Goal: Navigation & Orientation: Find specific page/section

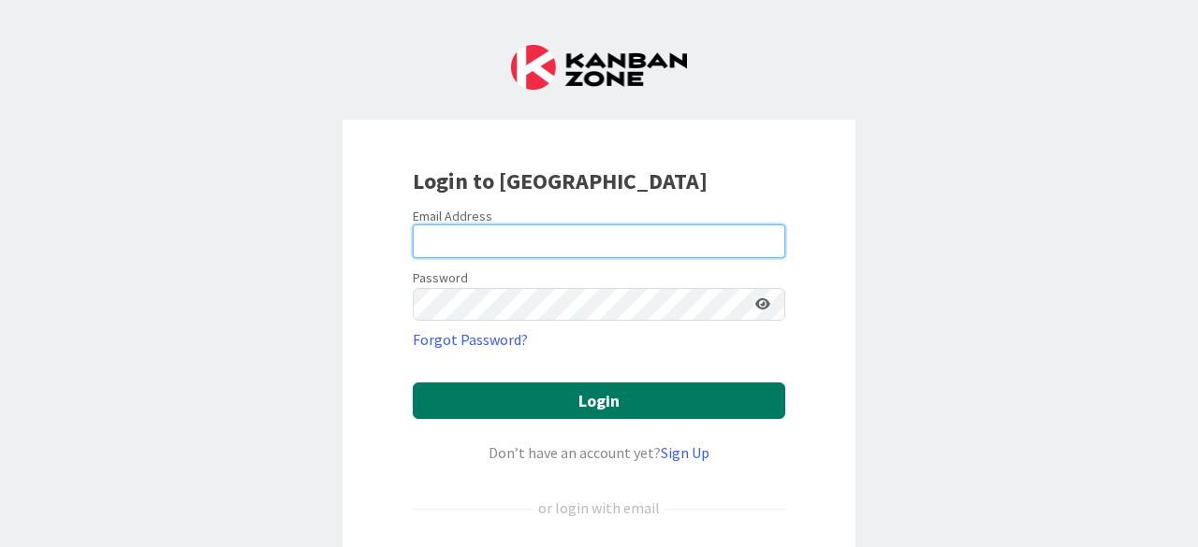
type input "[EMAIL_ADDRESS][DOMAIN_NAME]"
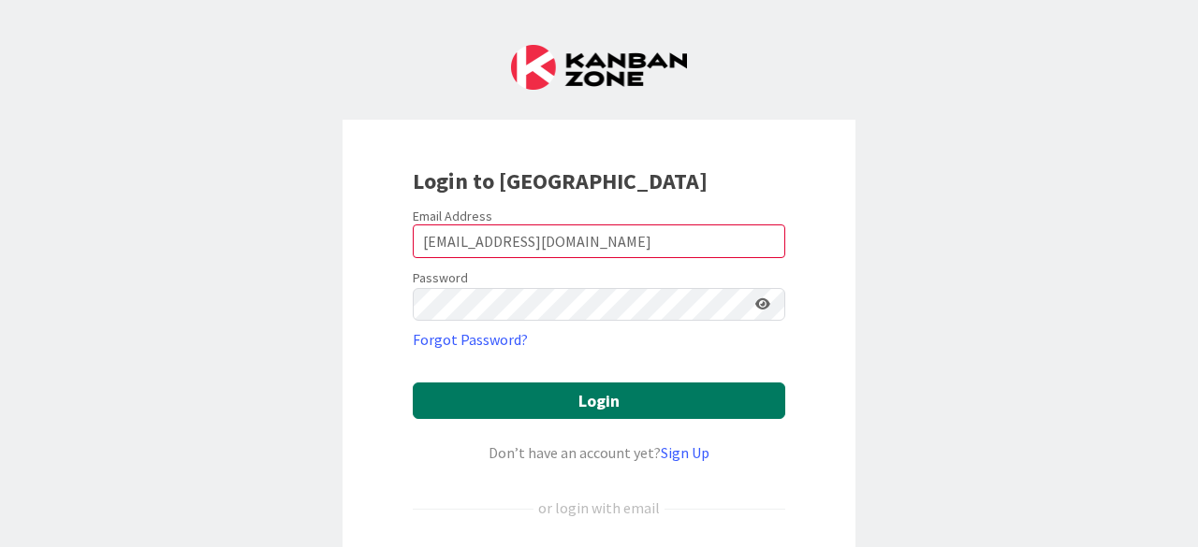
click at [558, 396] on button "Login" at bounding box center [599, 401] width 372 height 36
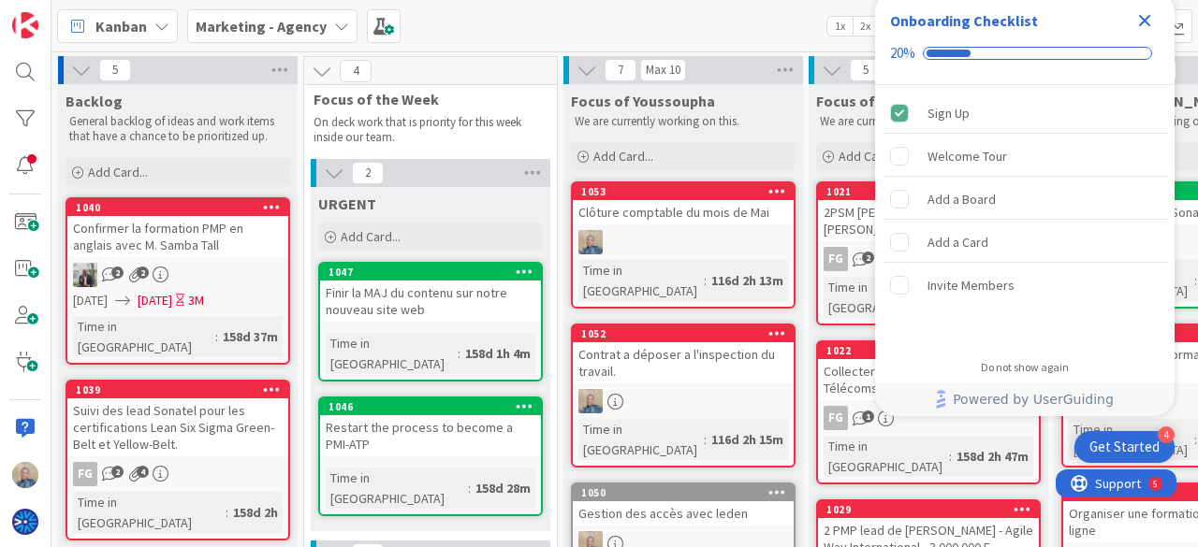
click at [1142, 20] on icon "Close Checklist" at bounding box center [1145, 21] width 12 height 12
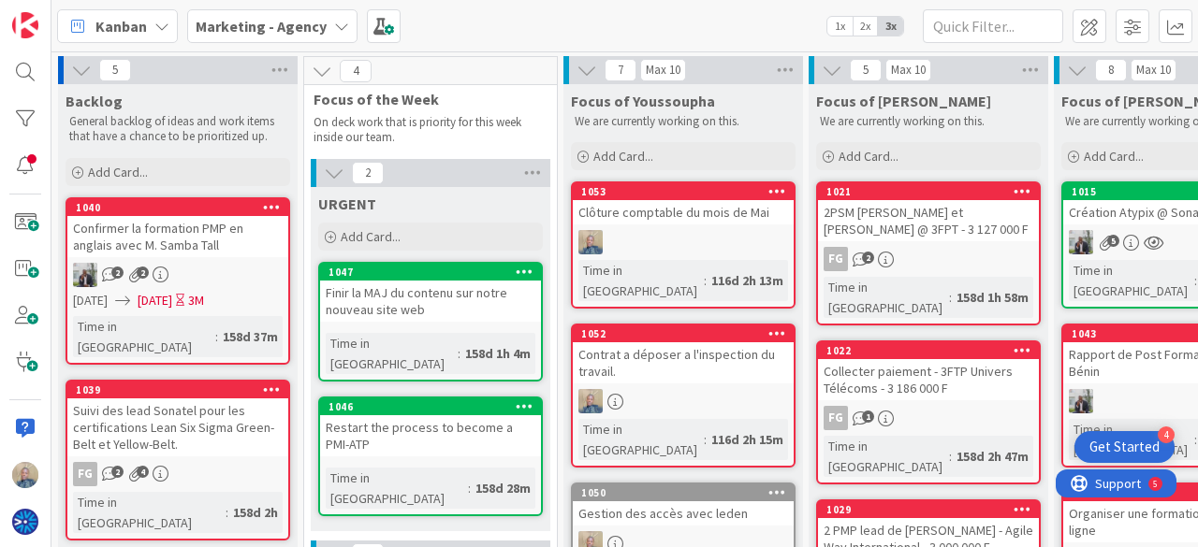
click at [224, 33] on b "Marketing - Agency" at bounding box center [261, 26] width 131 height 19
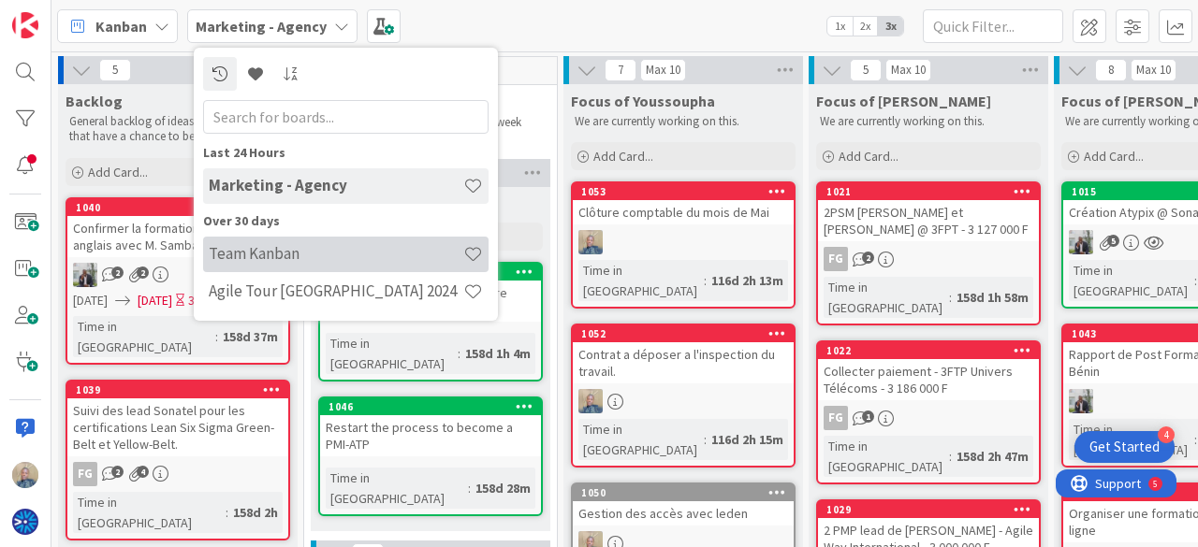
click at [281, 252] on h4 "Team Kanban" at bounding box center [336, 253] width 255 height 19
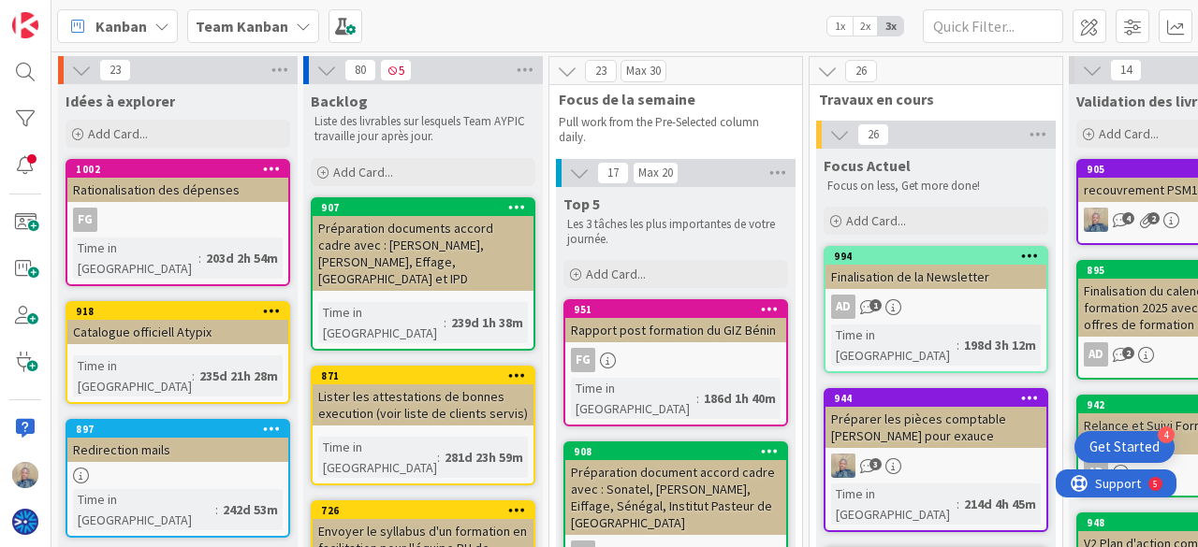
scroll to position [0, 103]
